Goal: Check status: Check status

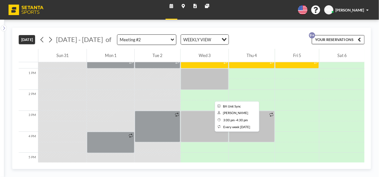
scroll to position [279, 0]
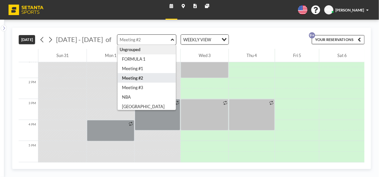
click at [161, 41] on input "text" at bounding box center [143, 40] width 53 height 10
type input "Meeting #3"
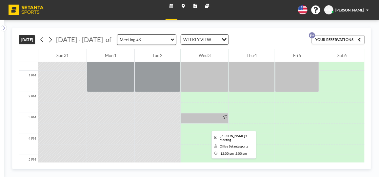
scroll to position [265, 0]
click at [190, 119] on div at bounding box center [204, 118] width 48 height 10
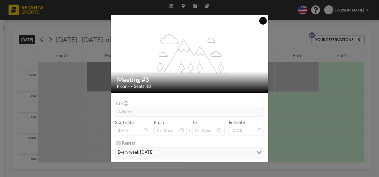
click at [262, 21] on icon at bounding box center [263, 20] width 2 height 3
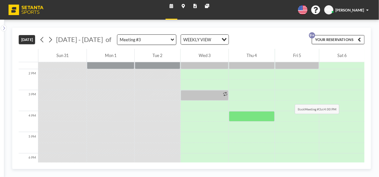
scroll to position [289, 0]
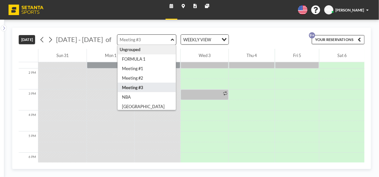
click at [165, 43] on input "text" at bounding box center [143, 40] width 53 height 10
type input "Meeting #2"
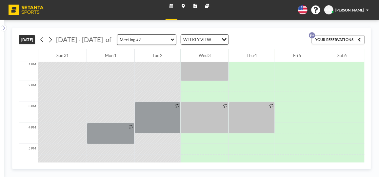
scroll to position [276, 0]
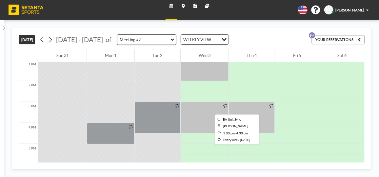
click at [193, 104] on div at bounding box center [204, 117] width 48 height 31
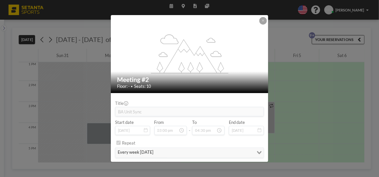
click at [193, 104] on div "Title BA Unit Sync" at bounding box center [189, 109] width 149 height 16
click at [262, 22] on icon at bounding box center [263, 20] width 2 height 3
